Goal: Task Accomplishment & Management: Use online tool/utility

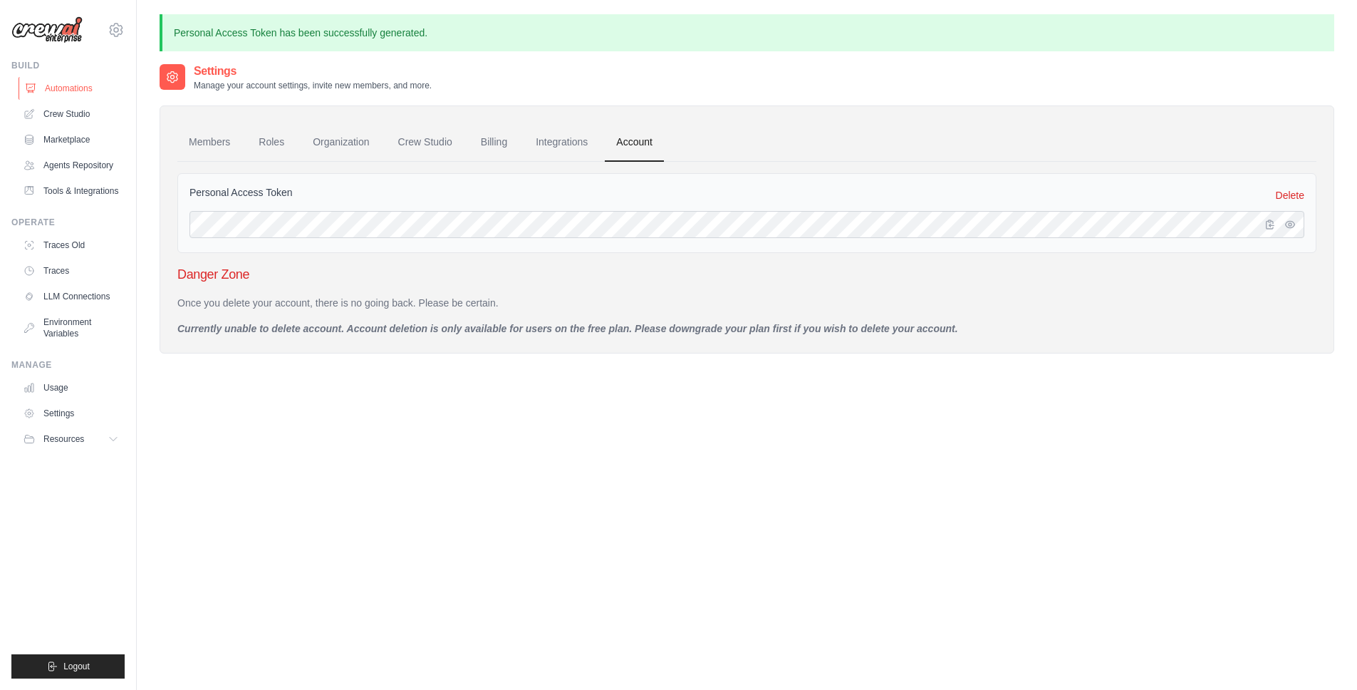
click at [66, 90] on link "Automations" at bounding box center [73, 88] width 108 height 23
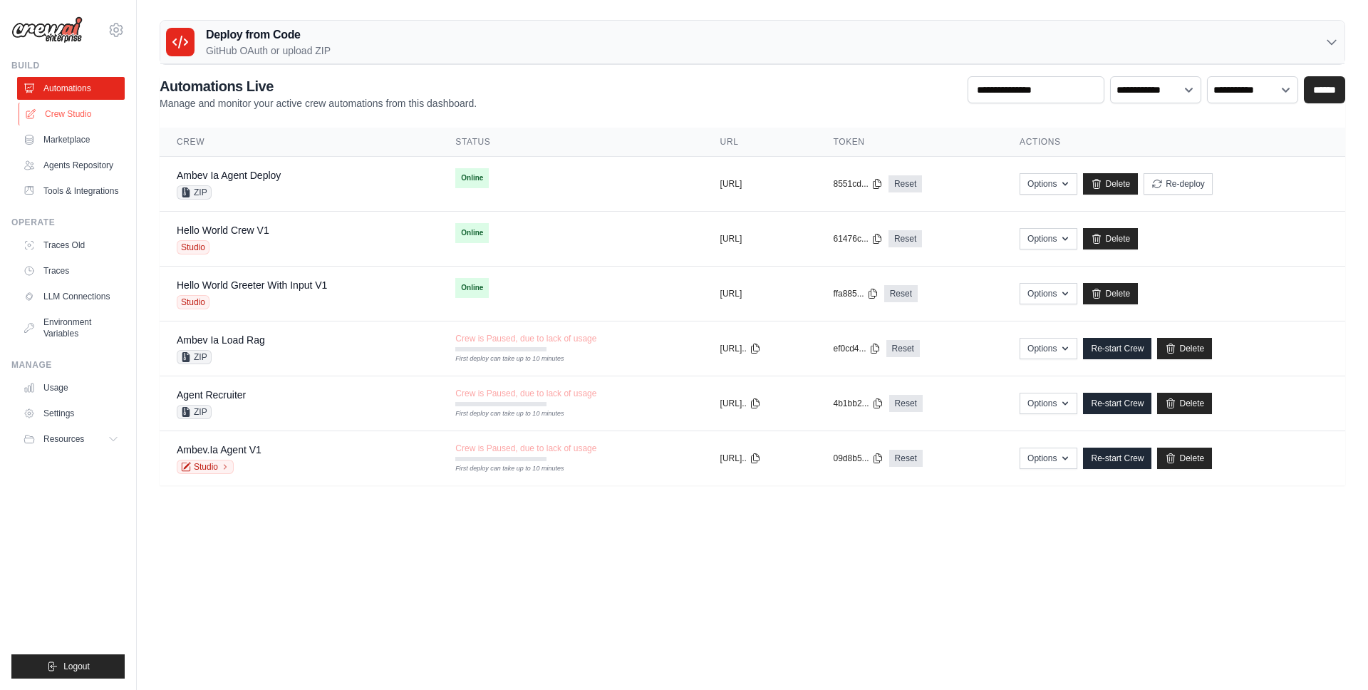
click at [66, 118] on link "Crew Studio" at bounding box center [73, 114] width 108 height 23
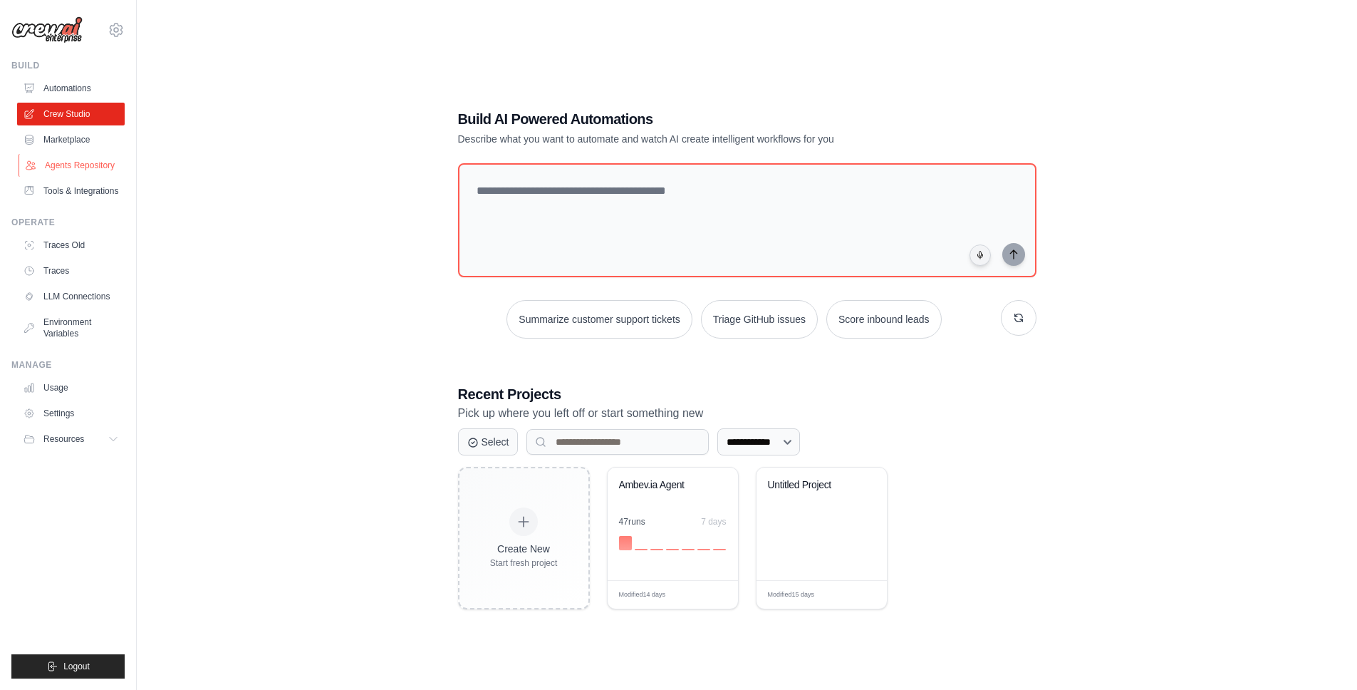
click at [70, 164] on link "Agents Repository" at bounding box center [73, 165] width 108 height 23
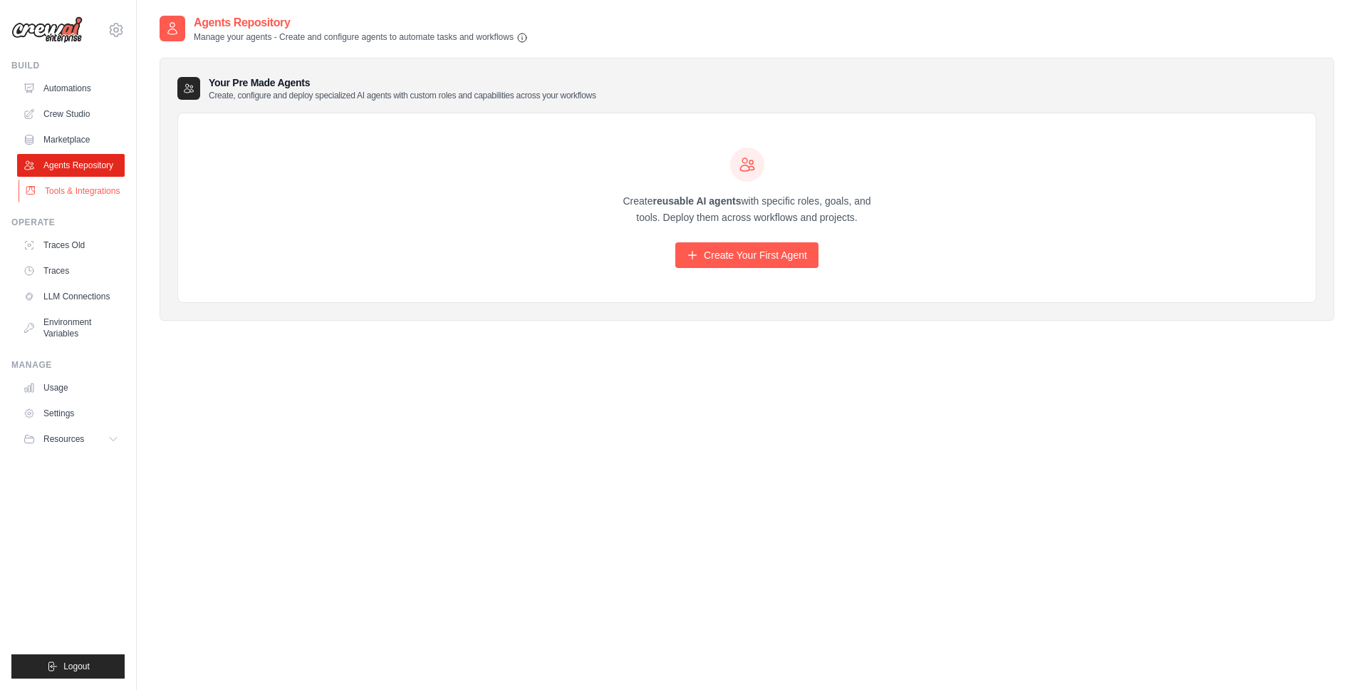
click at [67, 189] on link "Tools & Integrations" at bounding box center [73, 191] width 108 height 23
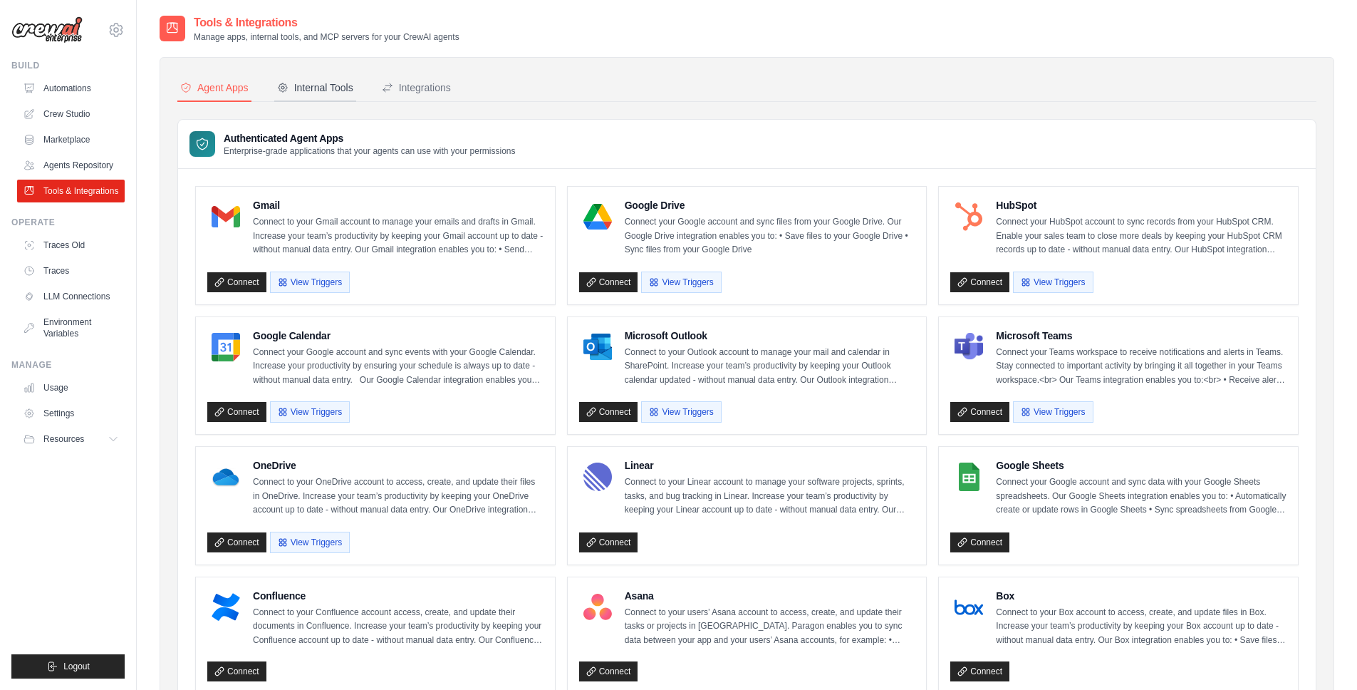
click at [327, 90] on div "Internal Tools" at bounding box center [315, 88] width 76 height 14
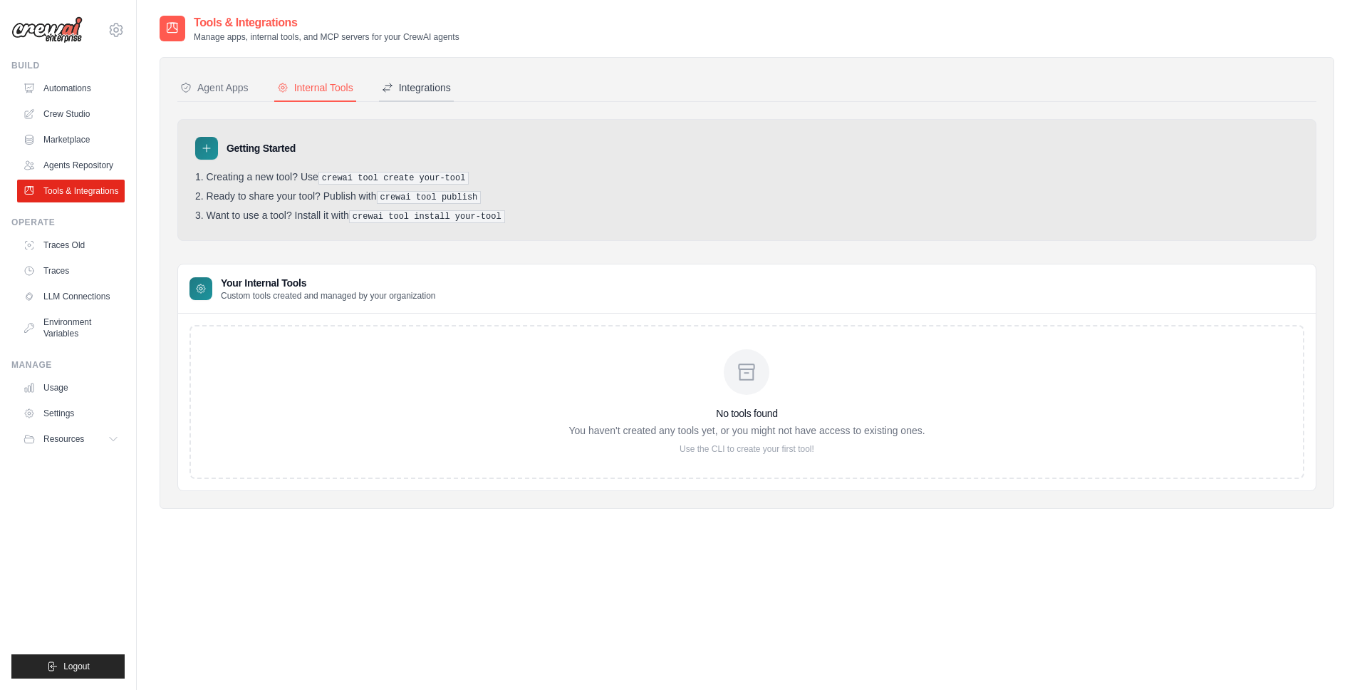
click at [421, 87] on div "Integrations" at bounding box center [416, 88] width 69 height 14
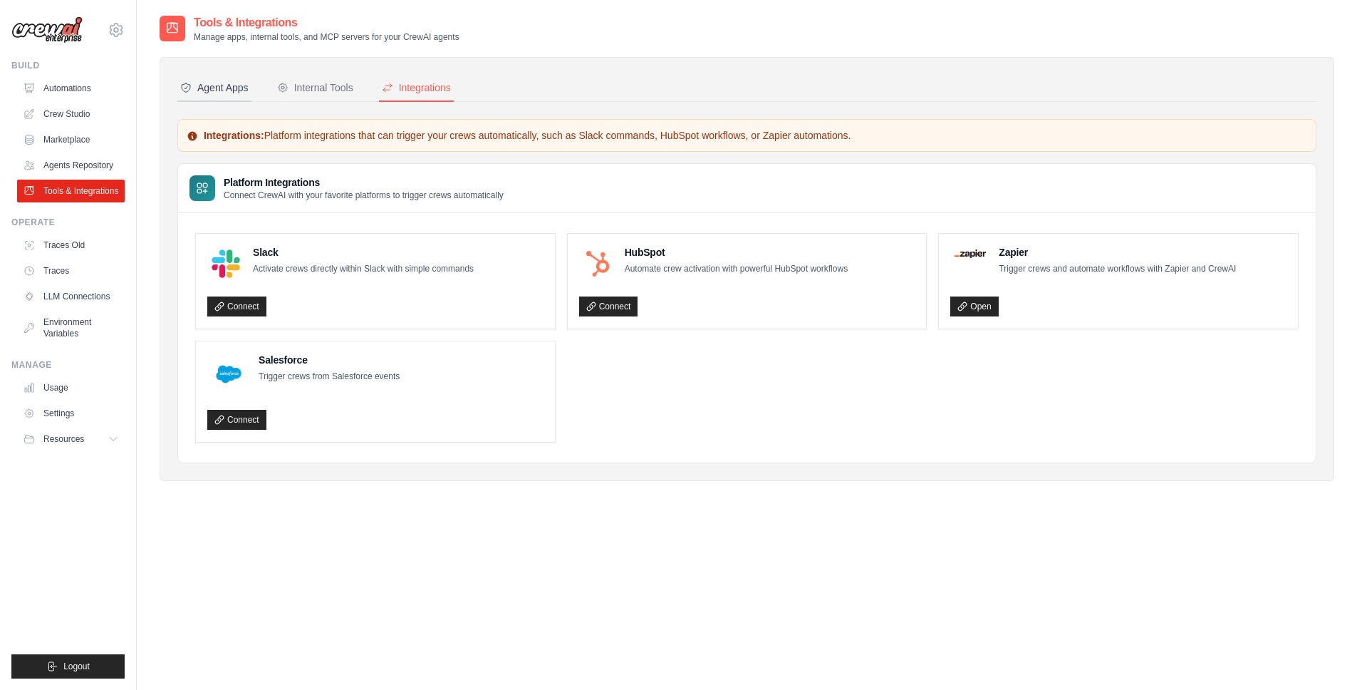
click at [242, 85] on div "Agent Apps" at bounding box center [214, 88] width 68 height 14
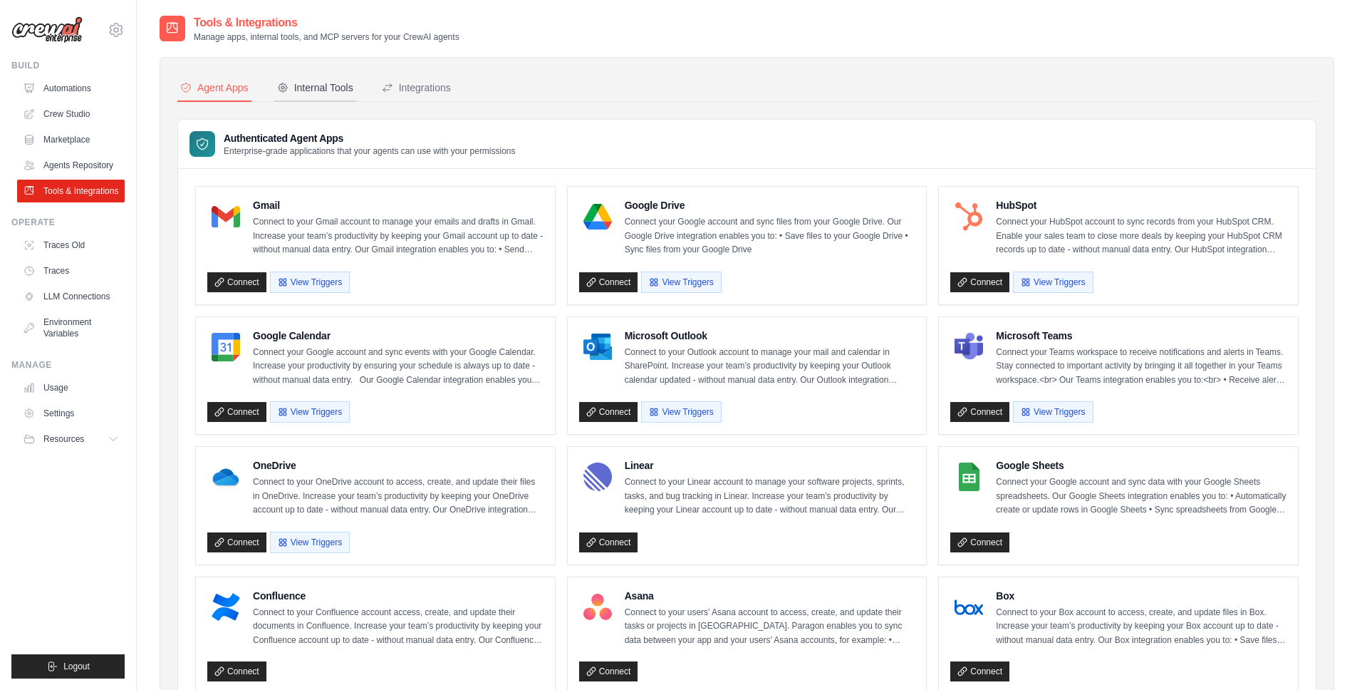
click at [328, 85] on div "Internal Tools" at bounding box center [315, 88] width 76 height 14
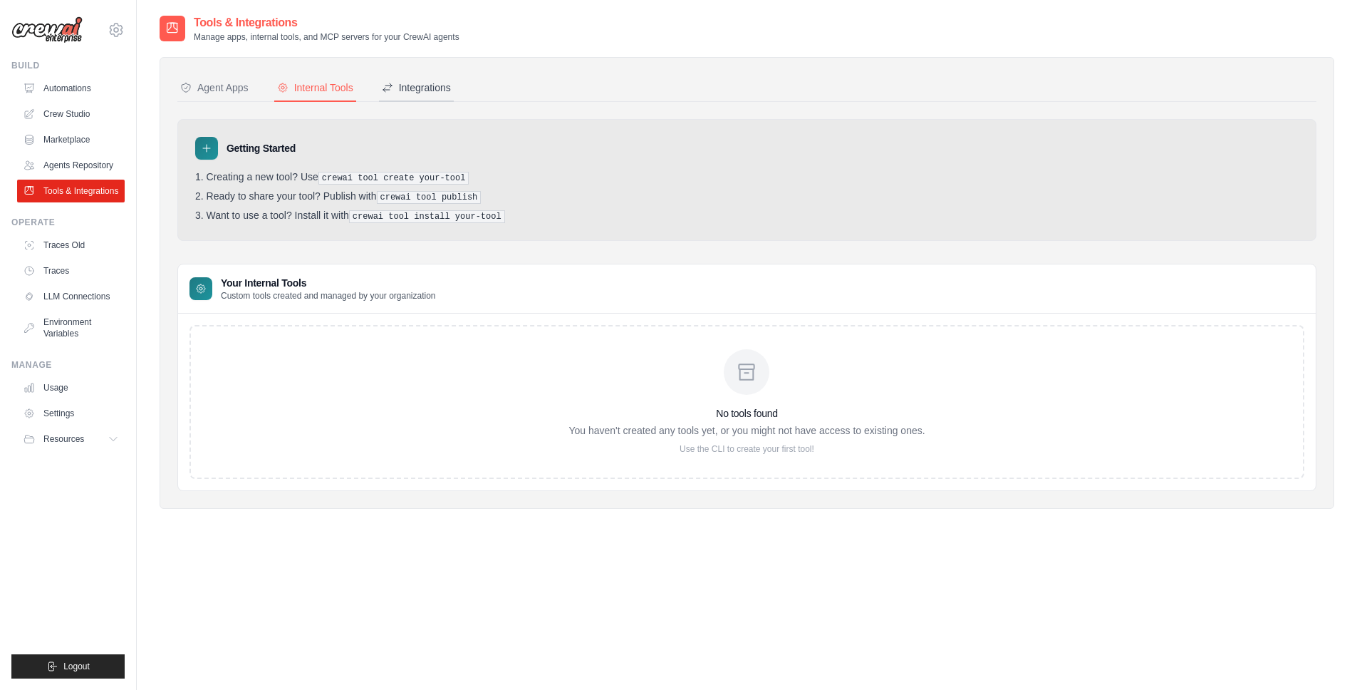
click at [420, 86] on div "Integrations" at bounding box center [416, 88] width 69 height 14
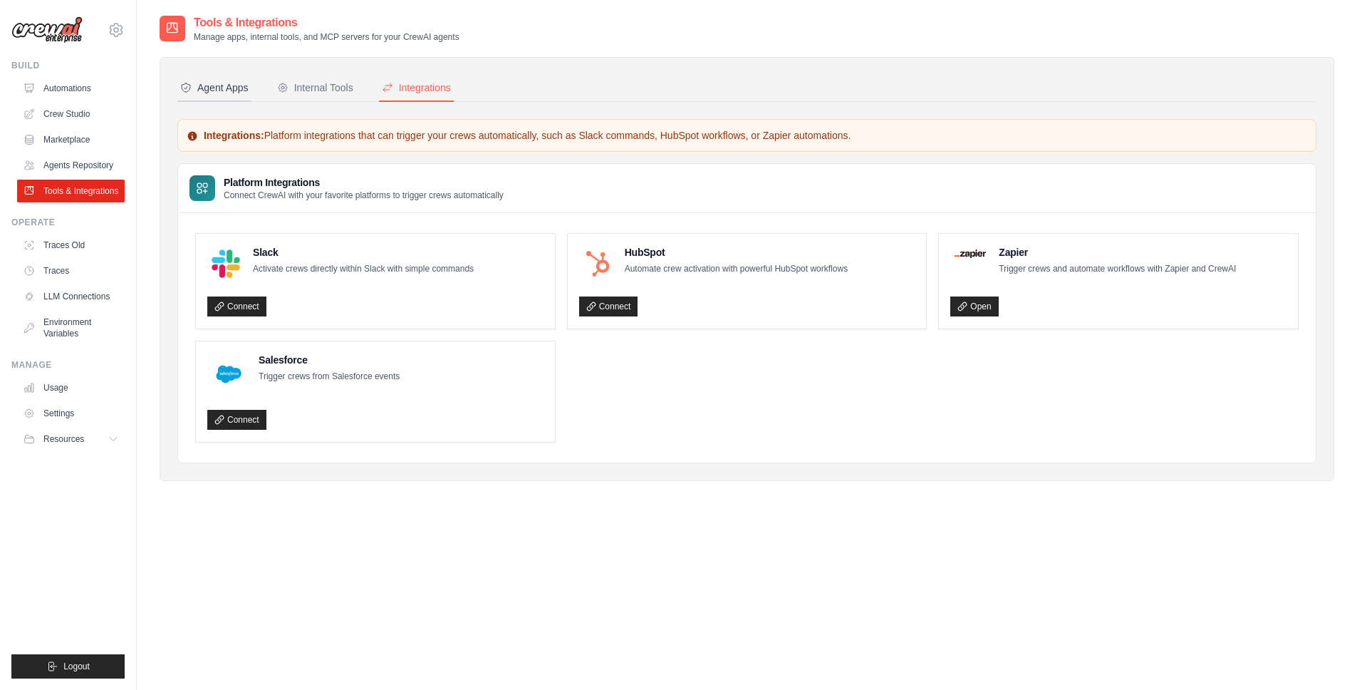
click at [227, 95] on button "Agent Apps" at bounding box center [214, 88] width 74 height 27
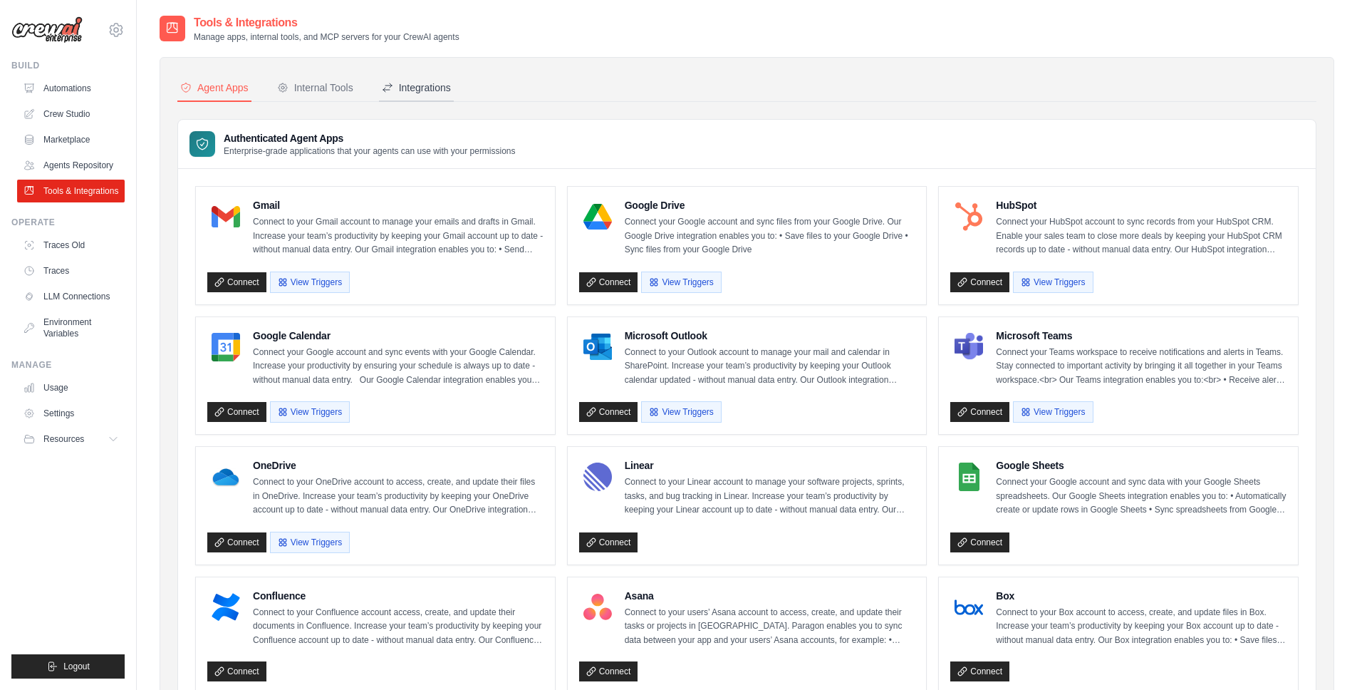
click at [385, 95] on button "Integrations" at bounding box center [416, 88] width 75 height 27
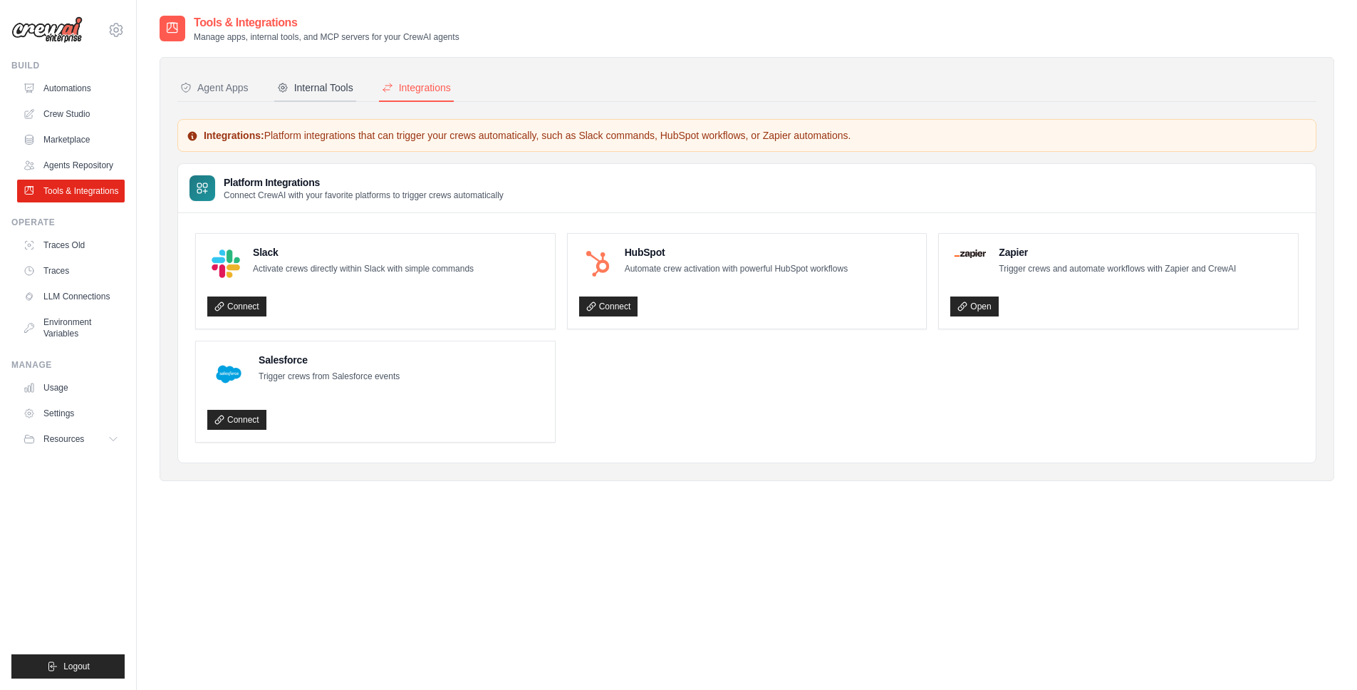
click at [315, 92] on div "Internal Tools" at bounding box center [315, 88] width 76 height 14
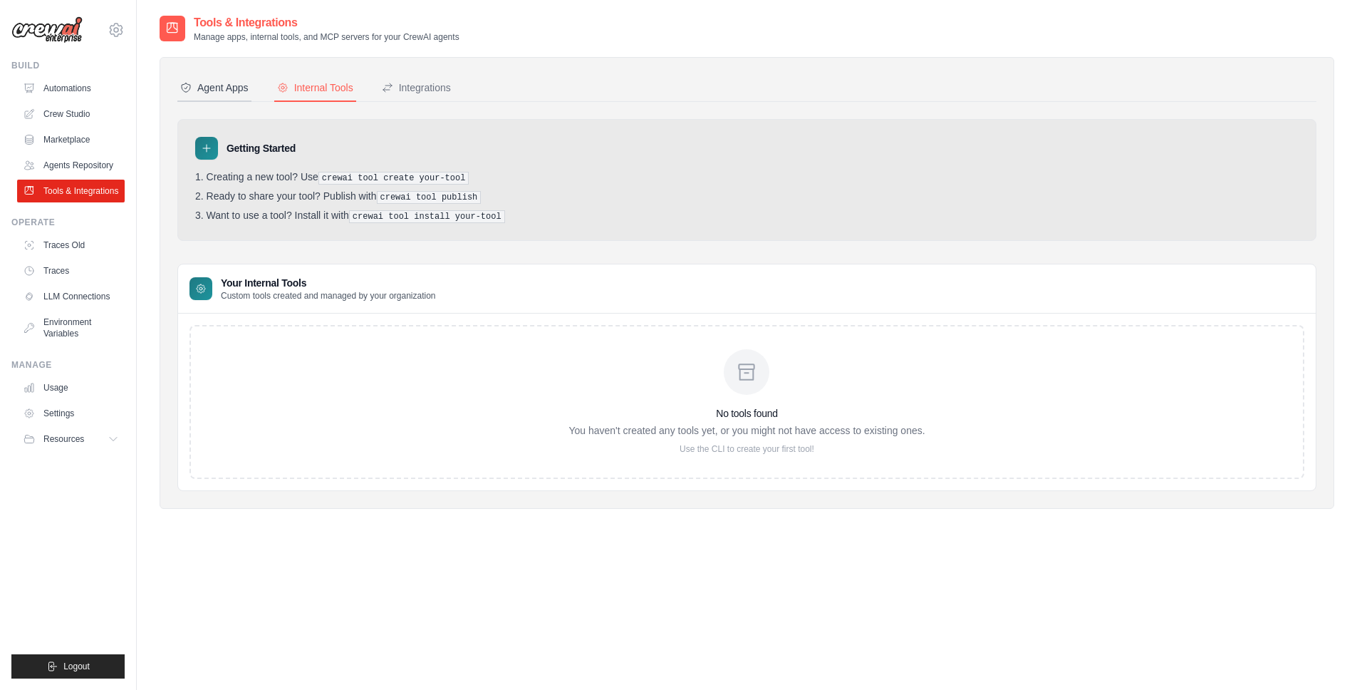
click at [222, 93] on div "Agent Apps" at bounding box center [214, 88] width 68 height 14
